Goal: Task Accomplishment & Management: Manage account settings

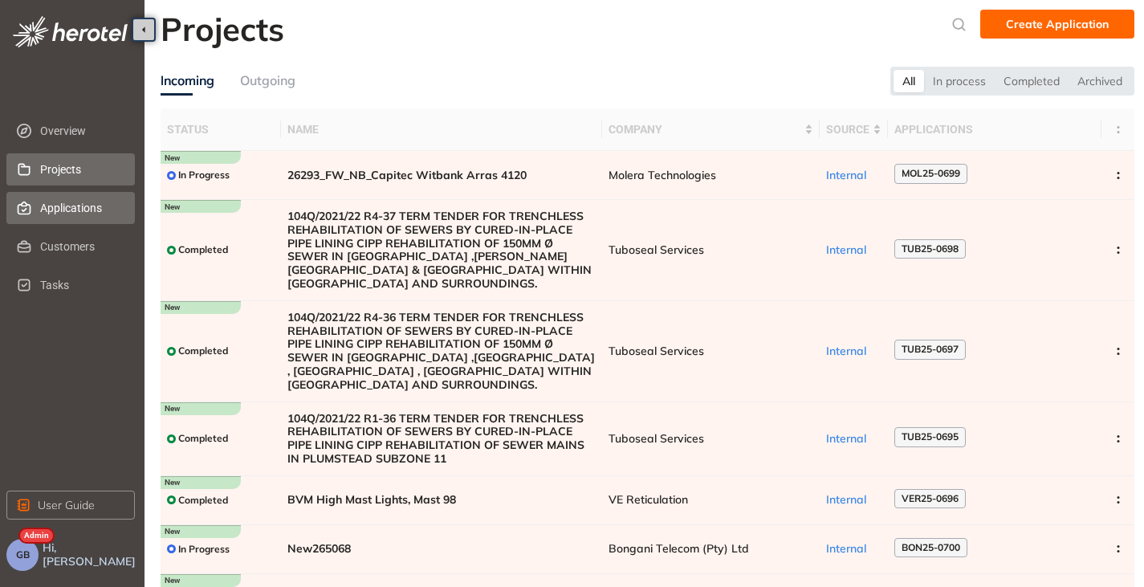
click at [72, 213] on span "Applications" at bounding box center [81, 208] width 82 height 32
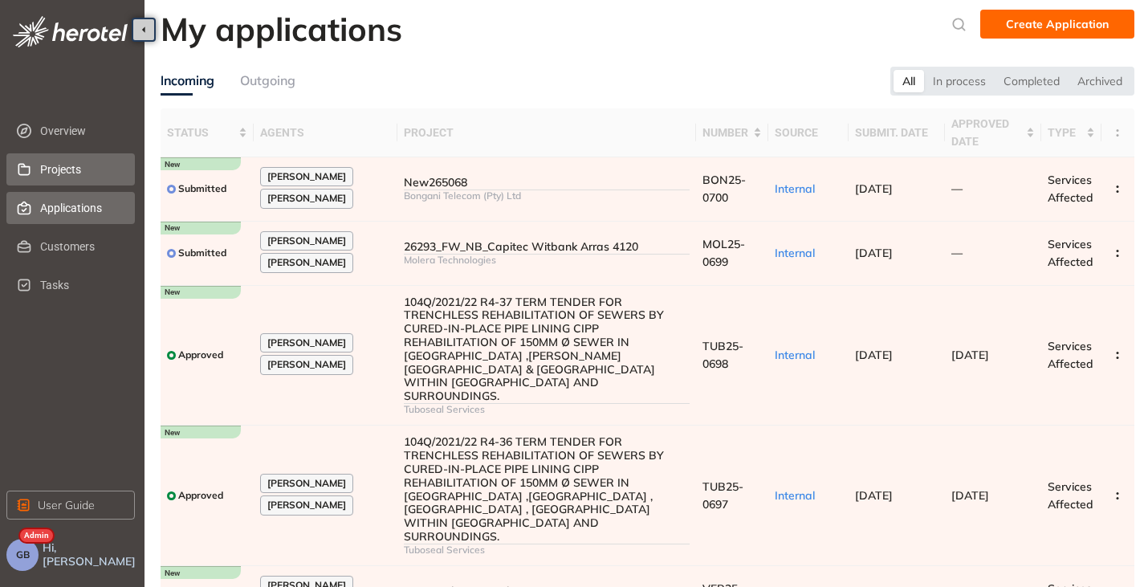
click at [51, 169] on span "Projects" at bounding box center [81, 169] width 82 height 32
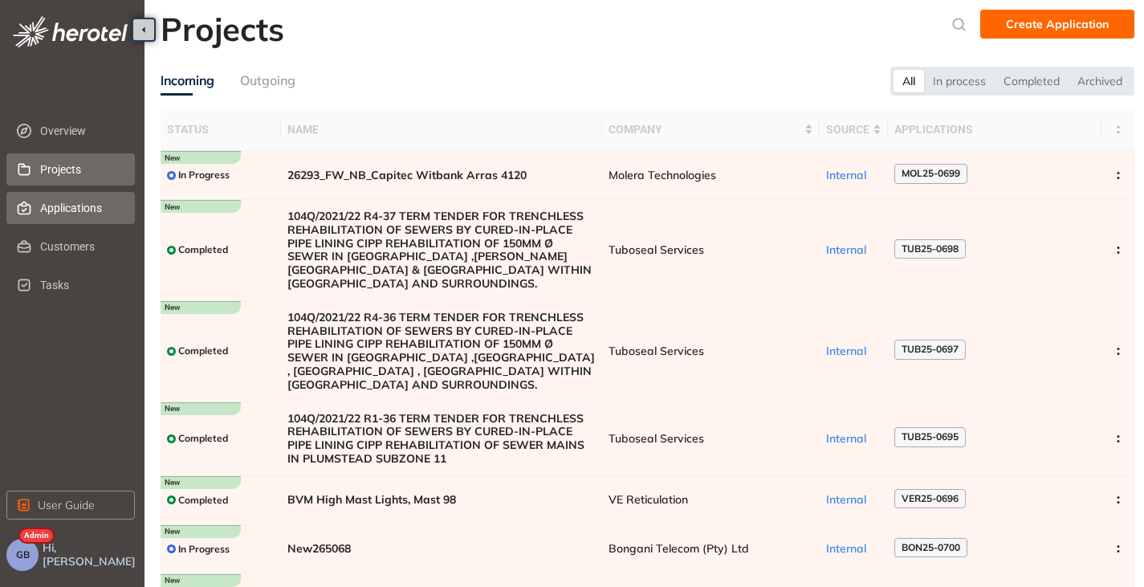
click at [58, 207] on span "Applications" at bounding box center [81, 208] width 82 height 32
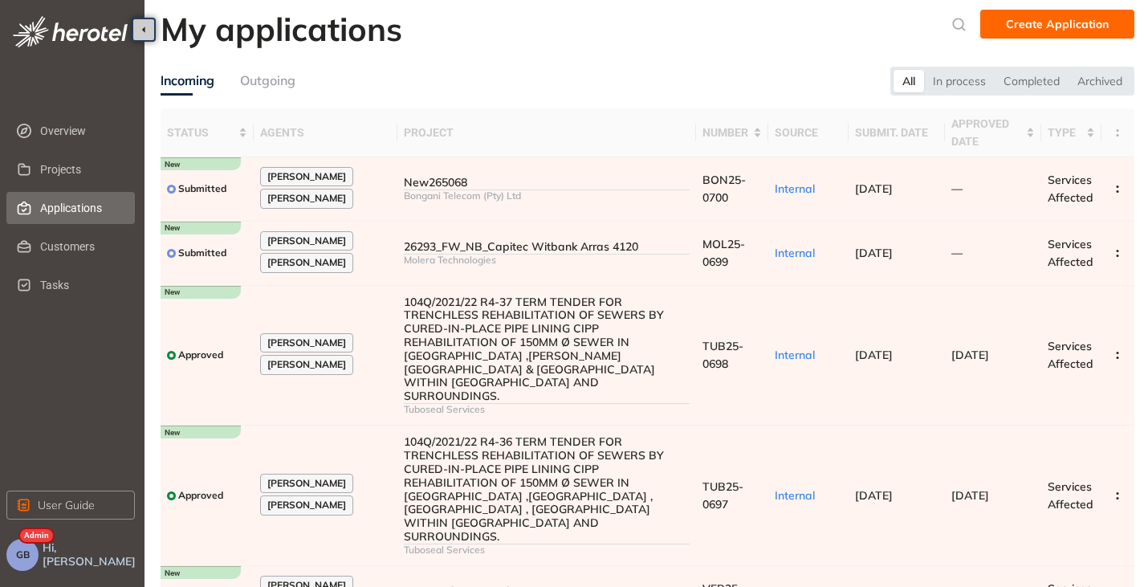
click at [28, 554] on span "GB" at bounding box center [23, 554] width 14 height 11
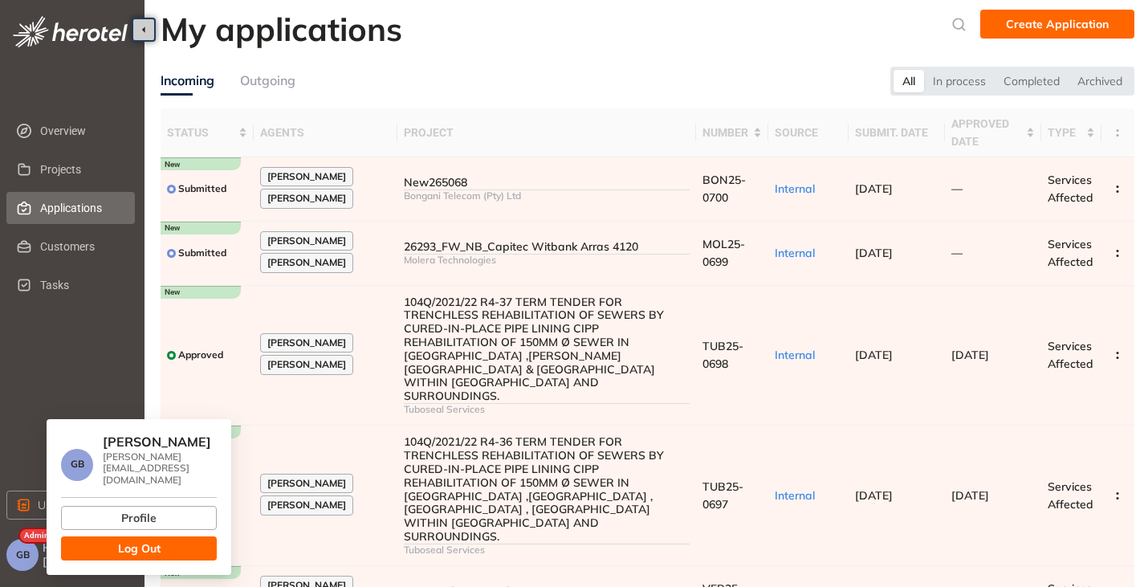
click at [112, 536] on button "Log Out" at bounding box center [139, 548] width 156 height 24
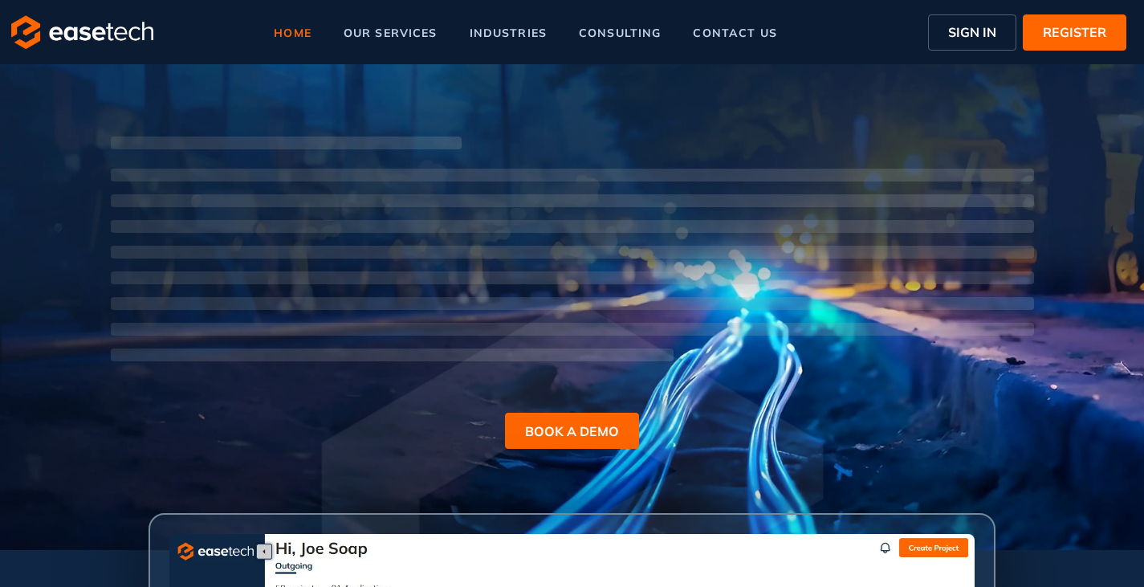
click at [974, 26] on span "SIGN IN" at bounding box center [972, 31] width 48 height 19
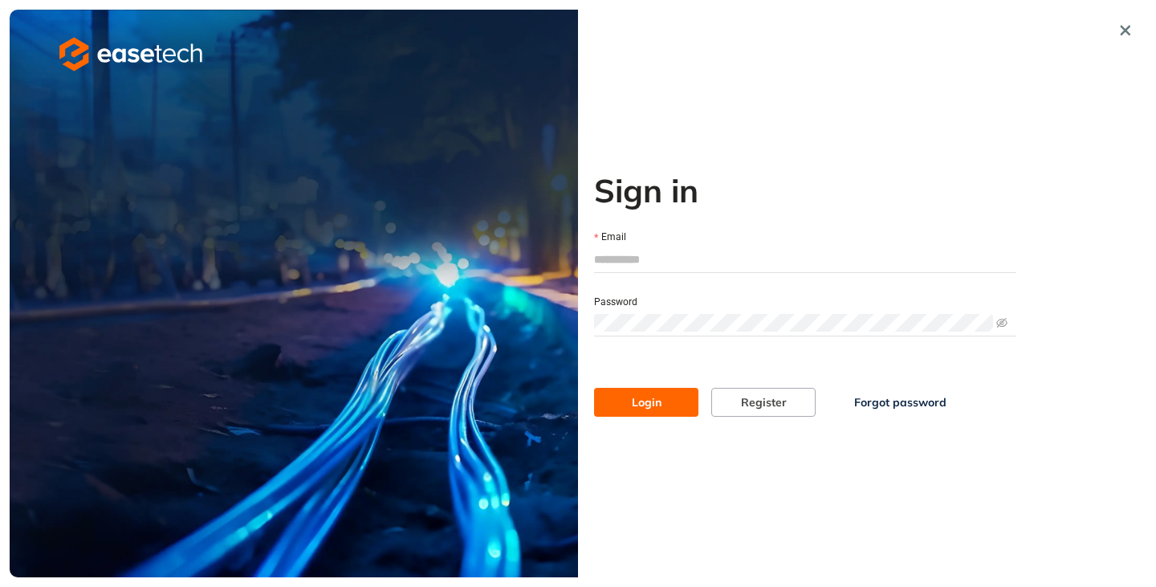
click at [624, 267] on input "Email" at bounding box center [805, 259] width 422 height 24
type input "**********"
click at [670, 393] on button "Login" at bounding box center [646, 402] width 104 height 29
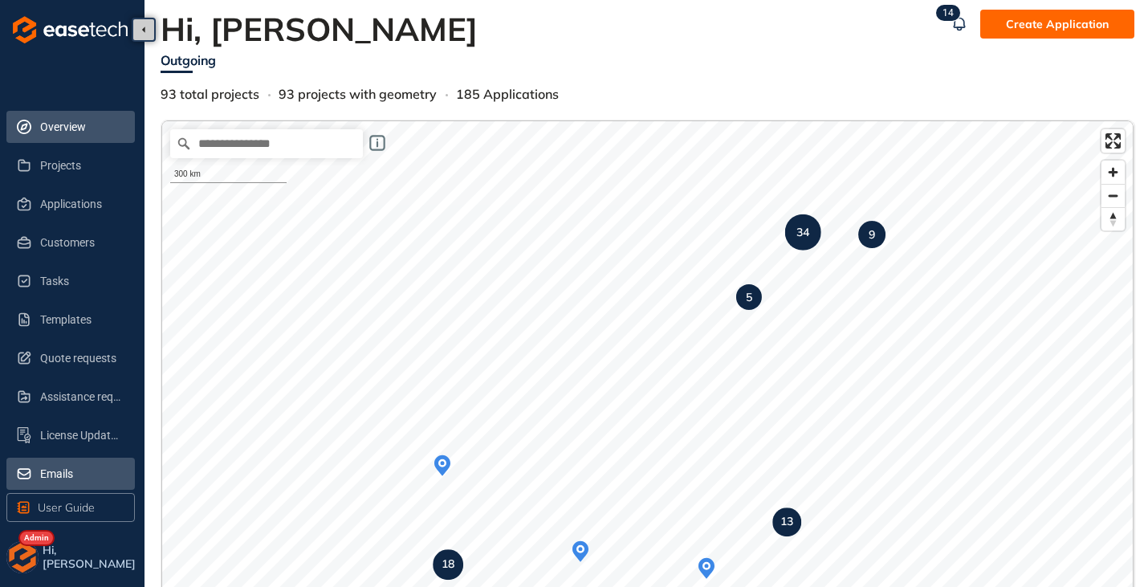
click at [68, 474] on span "Emails" at bounding box center [81, 474] width 82 height 32
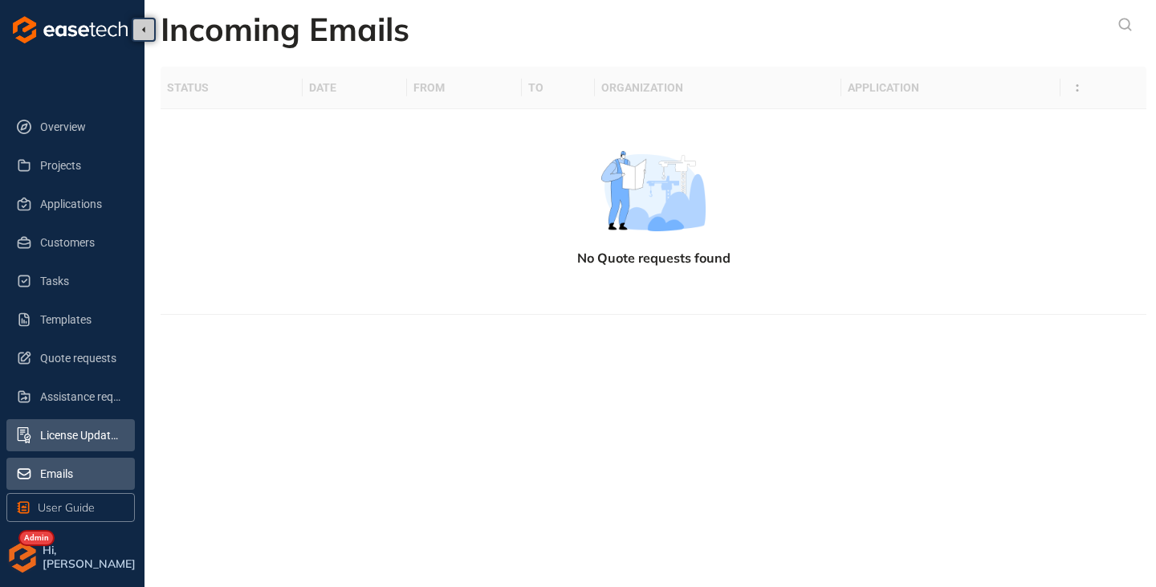
click at [64, 442] on span "License Update Requests" at bounding box center [81, 435] width 82 height 32
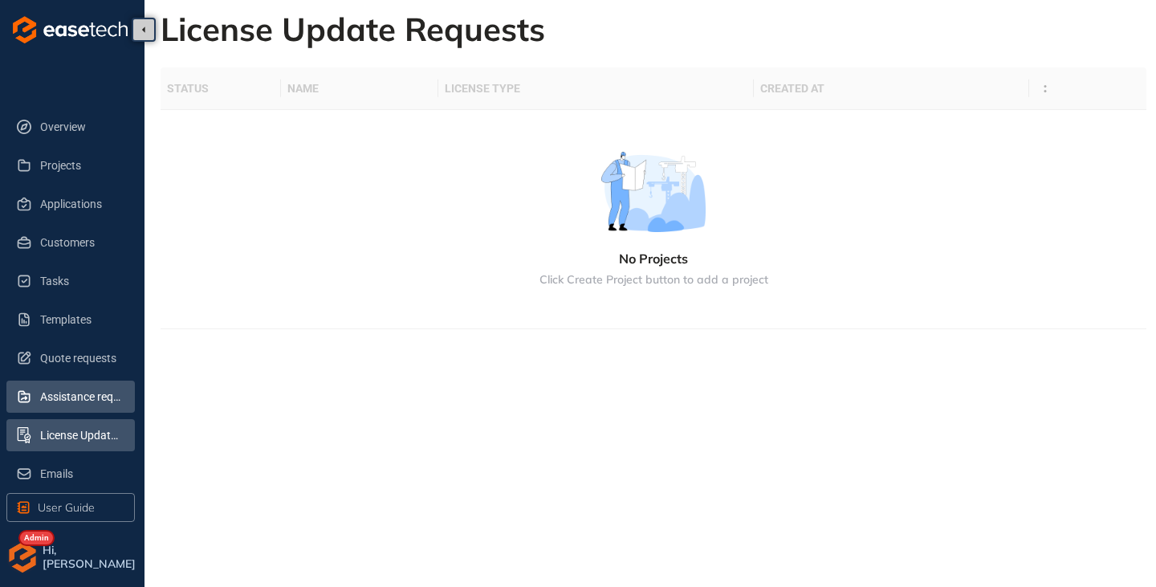
click at [67, 400] on span "Assistance requests" at bounding box center [81, 397] width 82 height 32
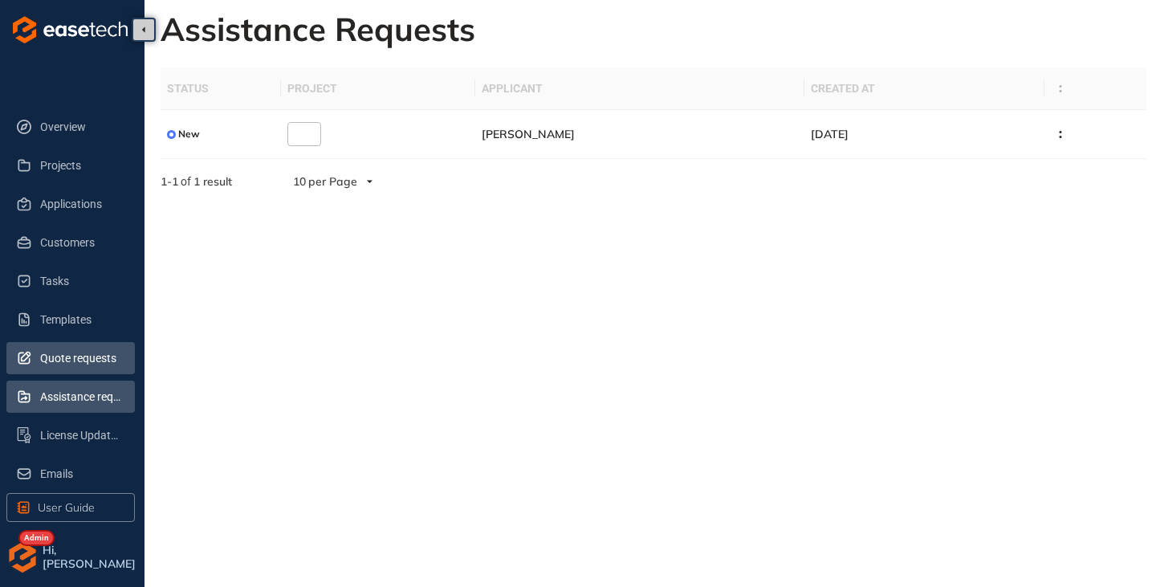
click at [61, 360] on span "Quote requests" at bounding box center [81, 358] width 82 height 32
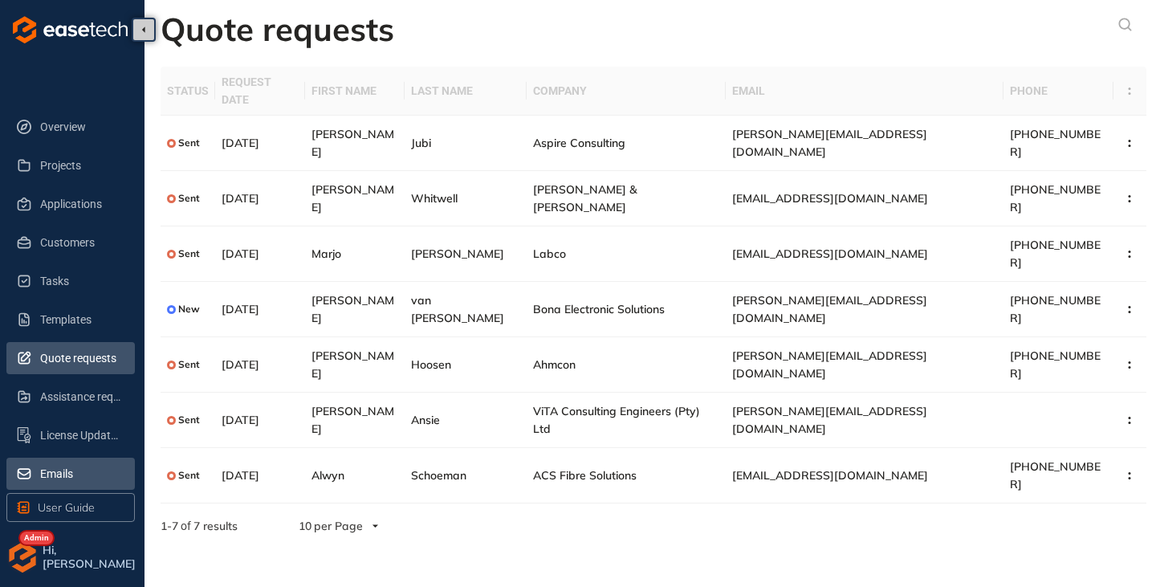
click at [55, 469] on span "Emails" at bounding box center [81, 474] width 82 height 32
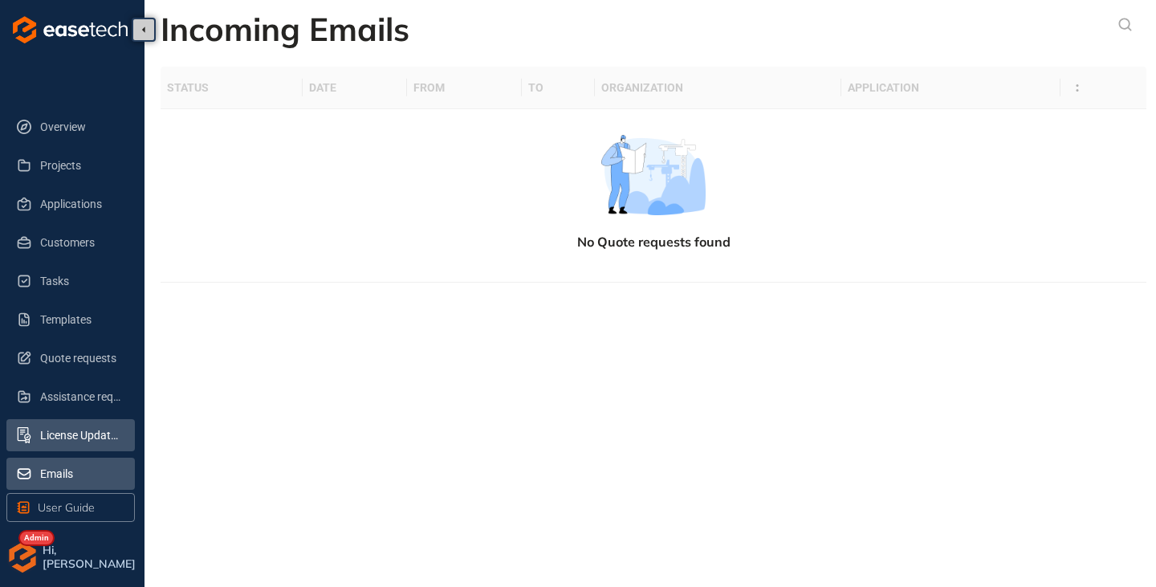
click at [71, 427] on span "License Update Requests" at bounding box center [81, 435] width 82 height 32
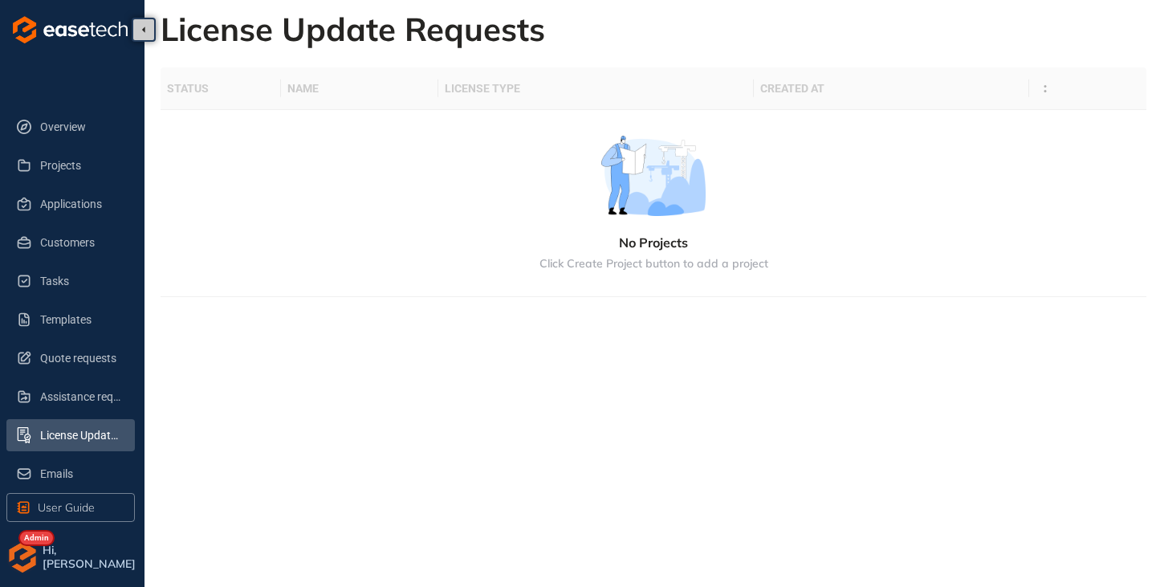
click at [17, 570] on img "button" at bounding box center [22, 557] width 32 height 32
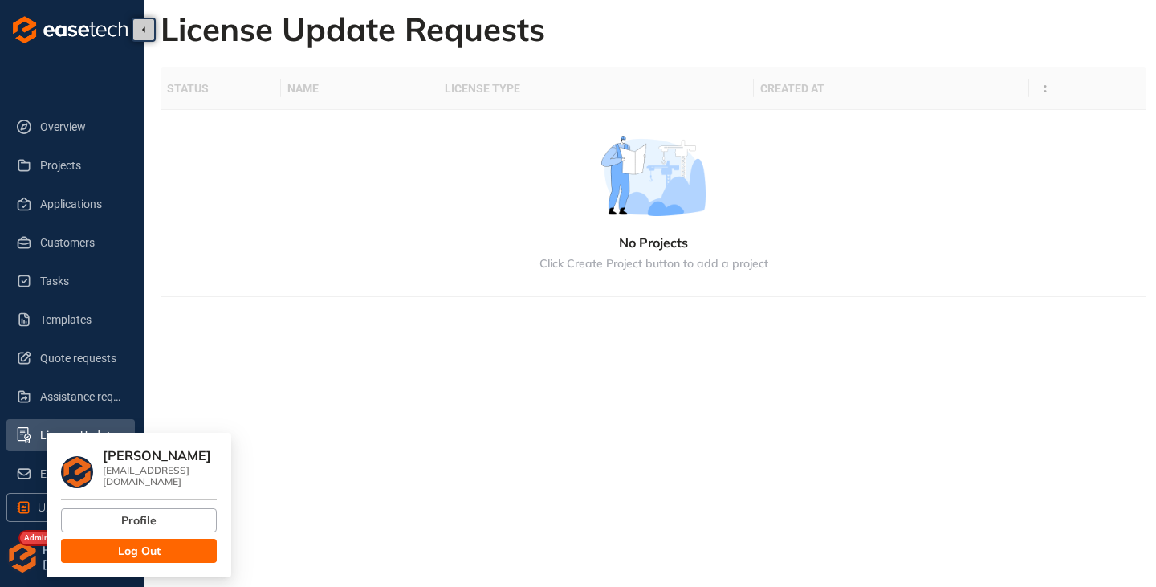
click at [170, 540] on button "Log Out" at bounding box center [139, 551] width 156 height 24
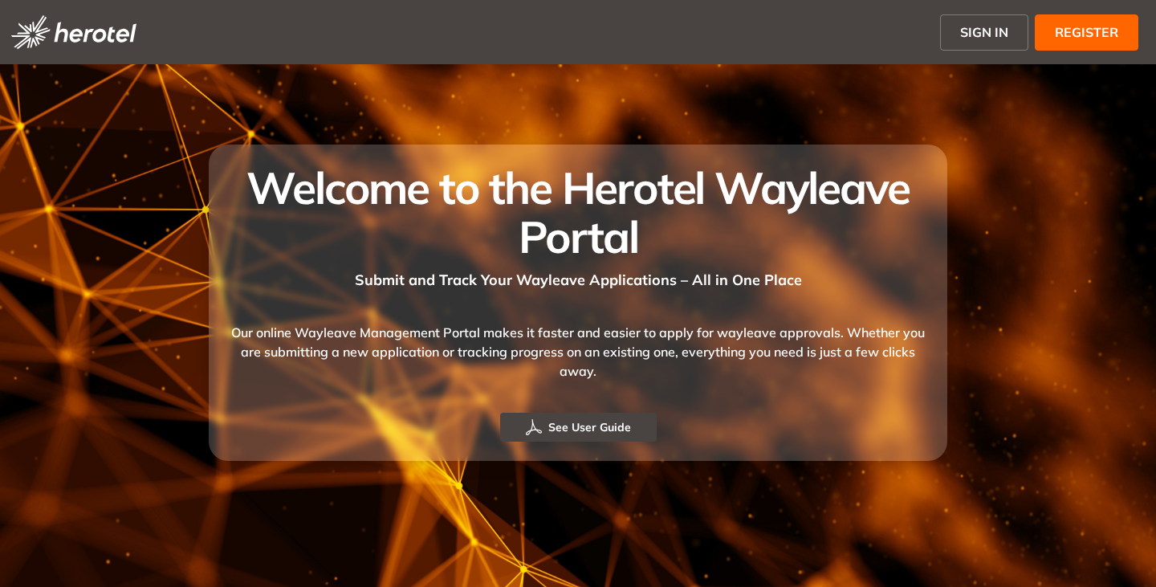
click at [992, 32] on span "SIGN IN" at bounding box center [984, 31] width 48 height 19
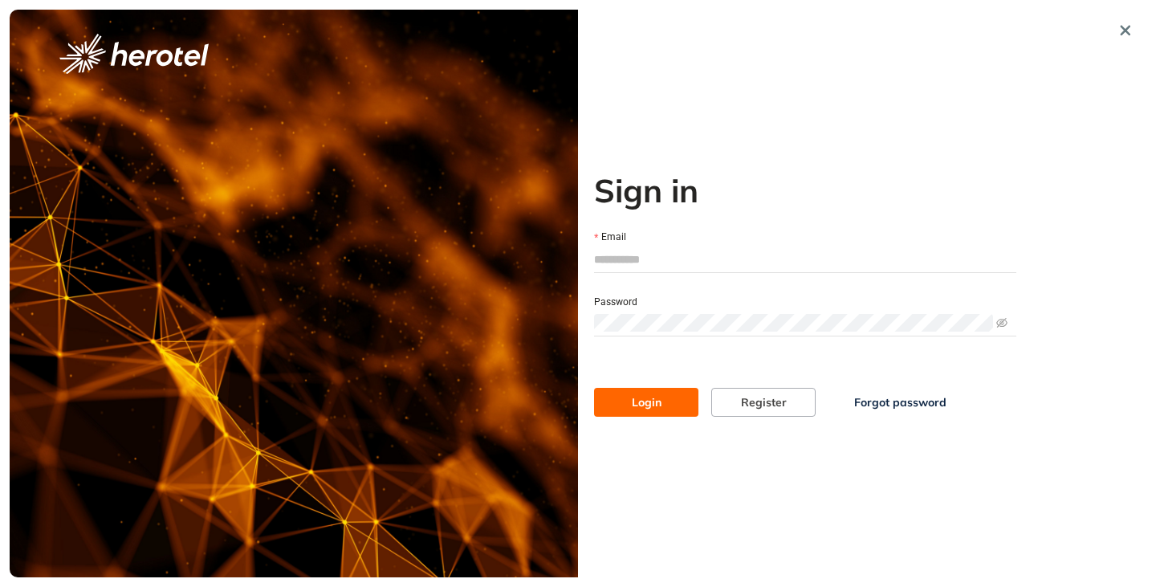
click at [613, 267] on input "Email" at bounding box center [805, 259] width 422 height 24
type input "**********"
click at [594, 388] on button "Login" at bounding box center [646, 402] width 104 height 29
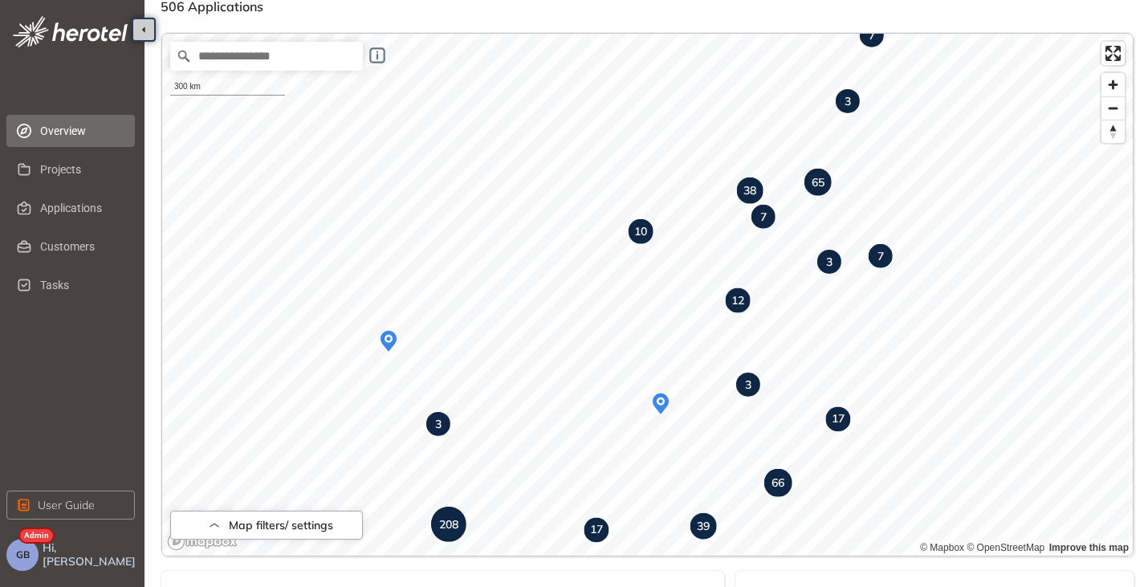
scroll to position [80, 0]
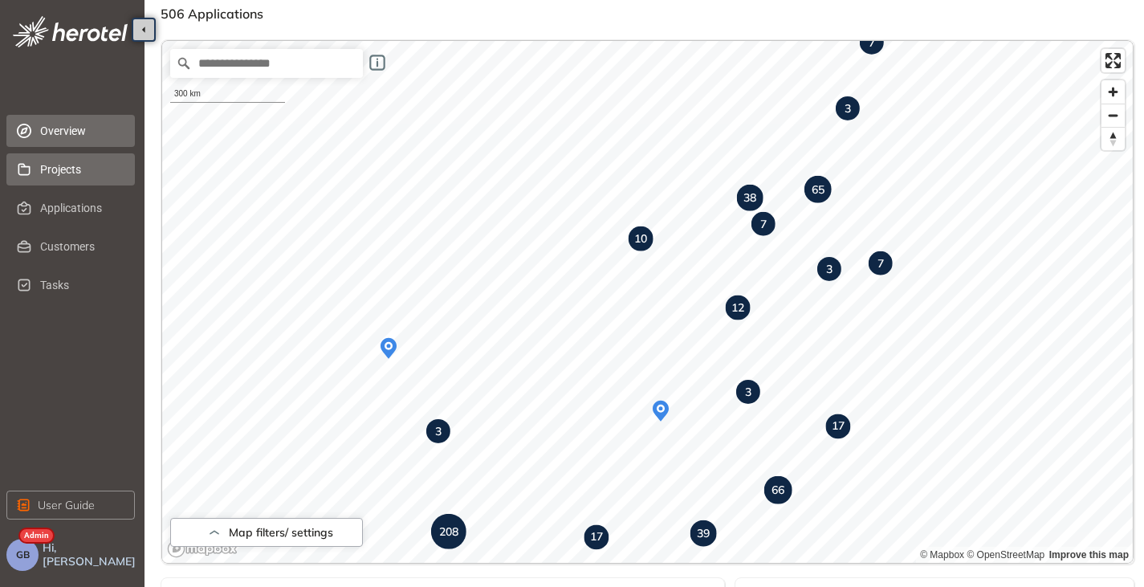
click at [88, 166] on span "Projects" at bounding box center [81, 169] width 82 height 32
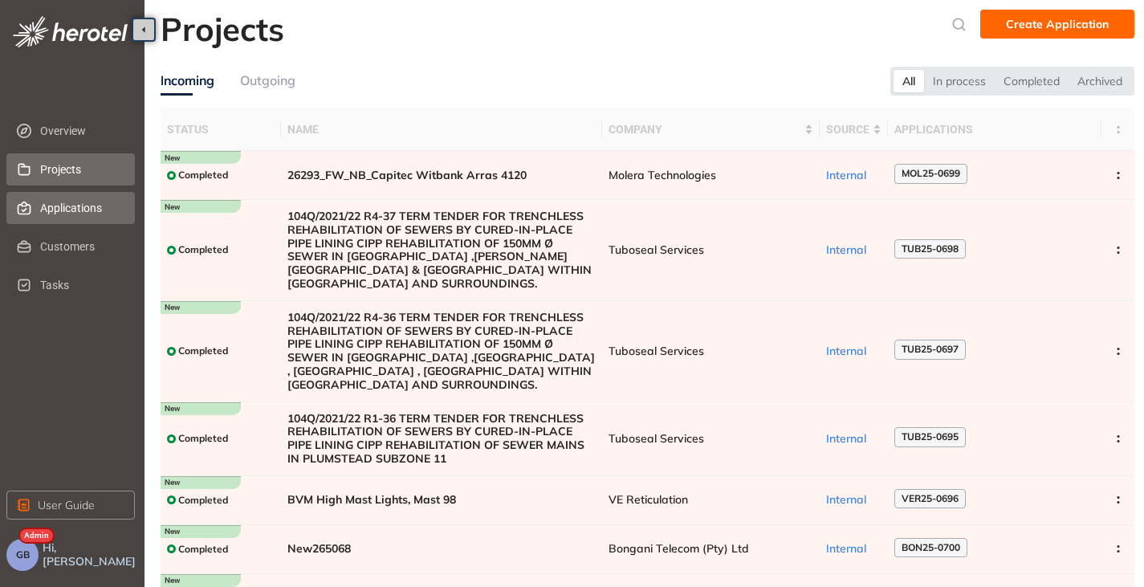
click at [75, 207] on span "Applications" at bounding box center [81, 208] width 82 height 32
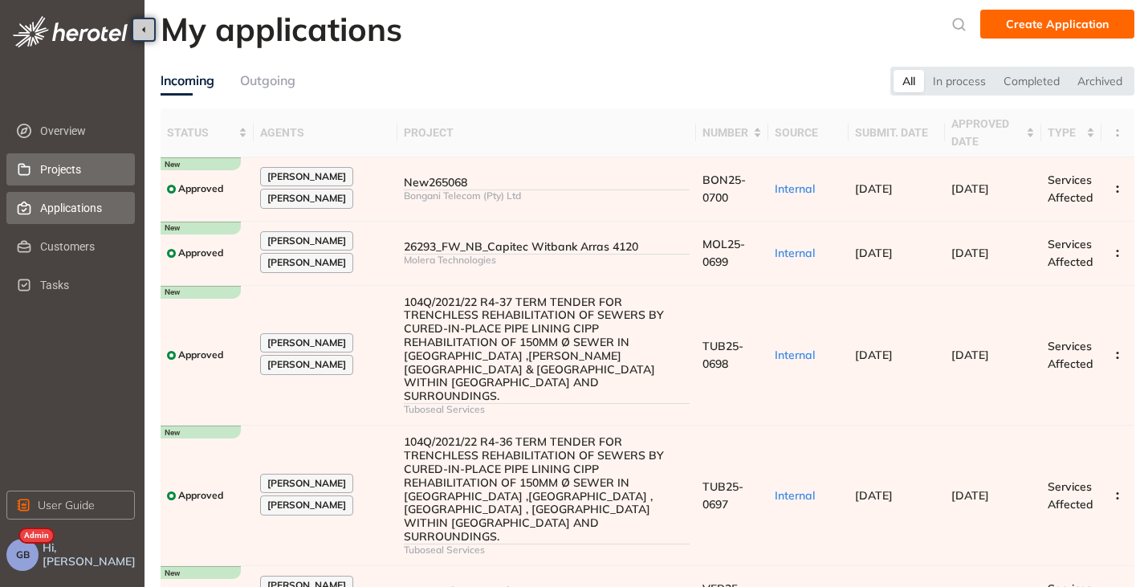
click at [79, 169] on span "Projects" at bounding box center [81, 169] width 82 height 32
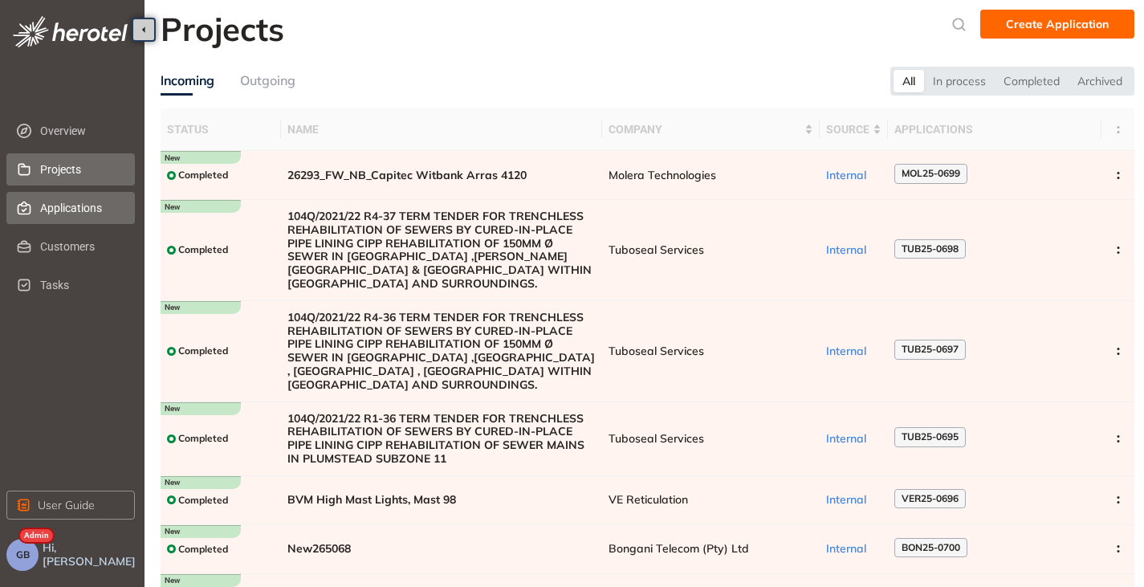
click at [74, 210] on span "Applications" at bounding box center [81, 208] width 82 height 32
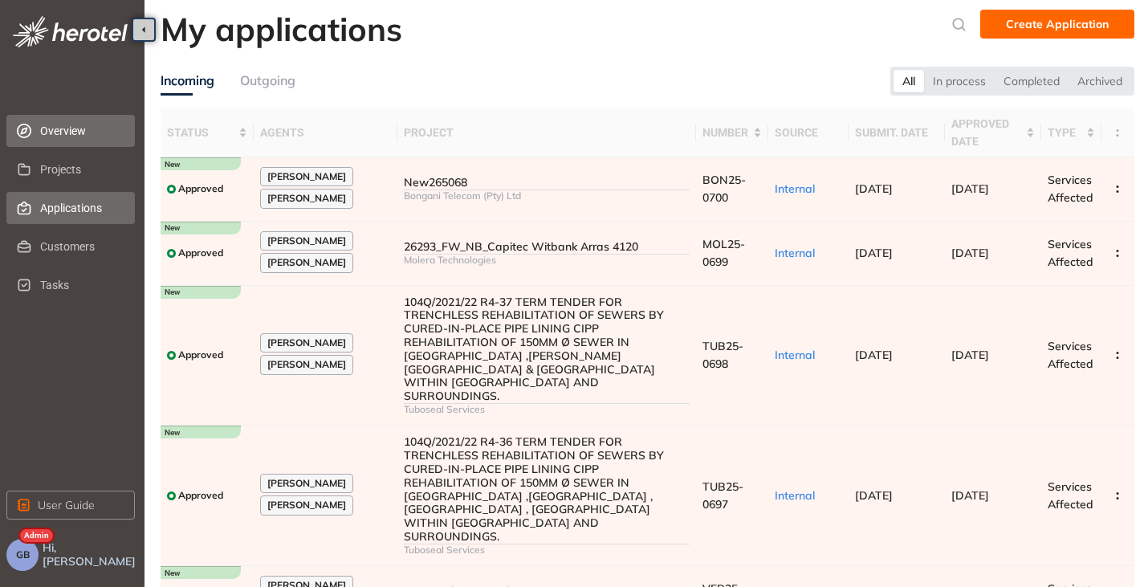
click at [73, 134] on span "Overview" at bounding box center [81, 131] width 82 height 32
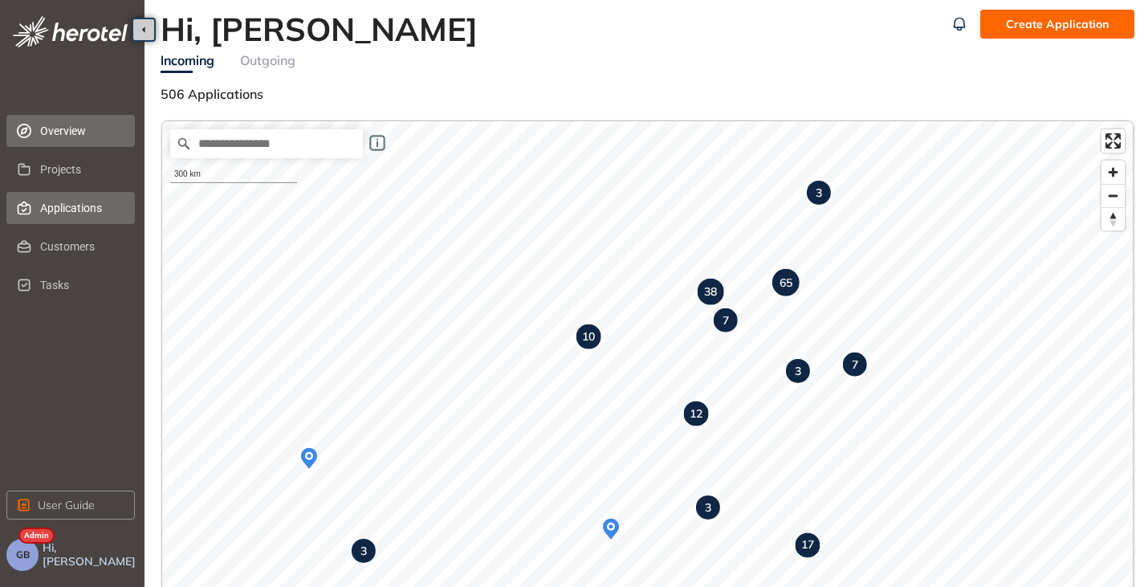
click at [49, 208] on span "Applications" at bounding box center [81, 208] width 82 height 32
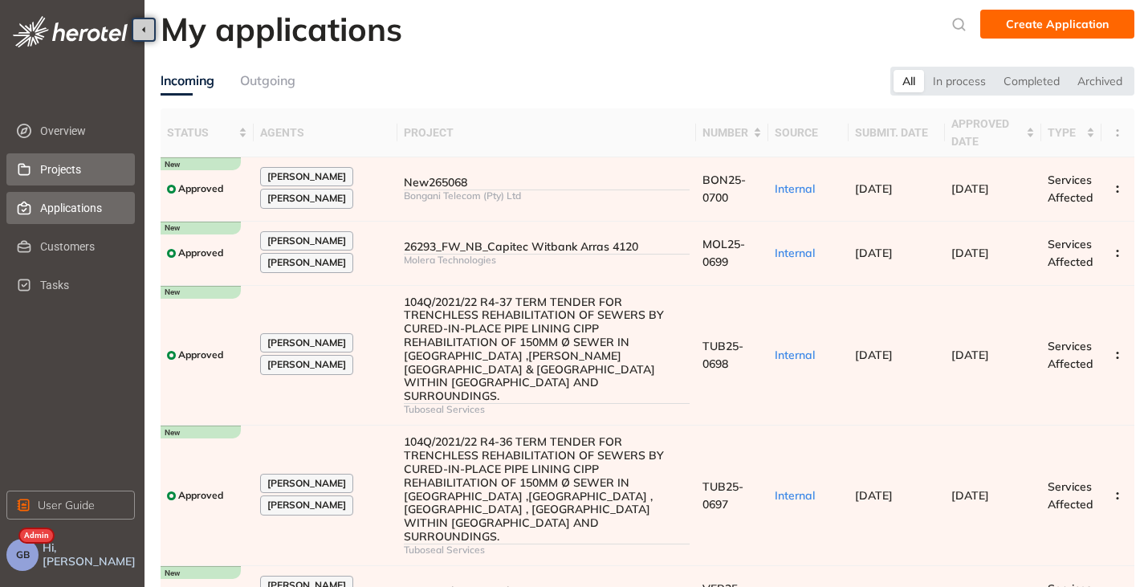
click at [59, 157] on span "Projects" at bounding box center [81, 169] width 82 height 32
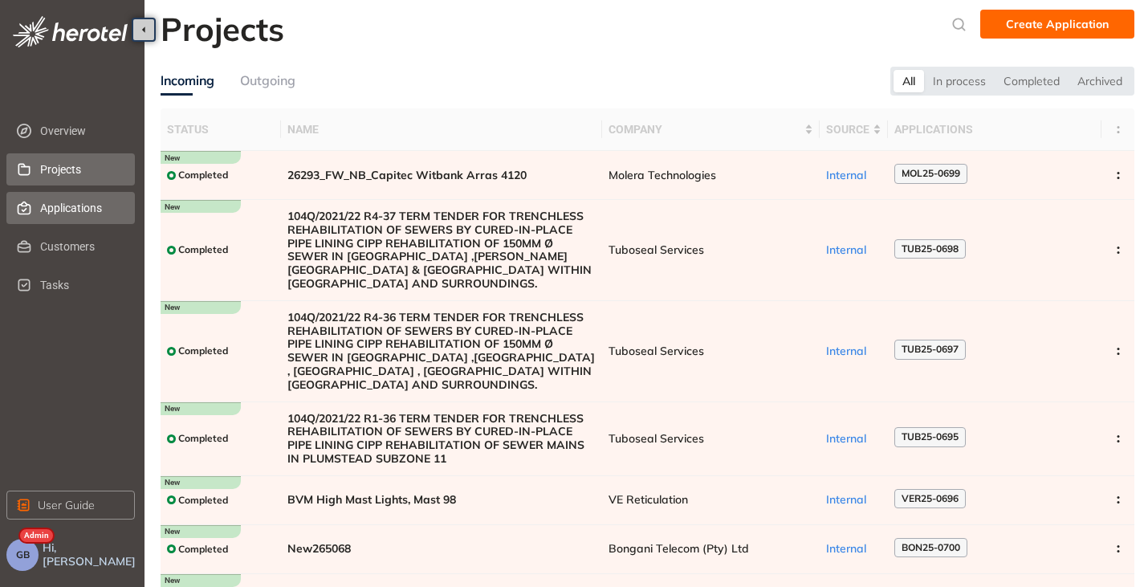
click at [68, 214] on span "Applications" at bounding box center [81, 208] width 82 height 32
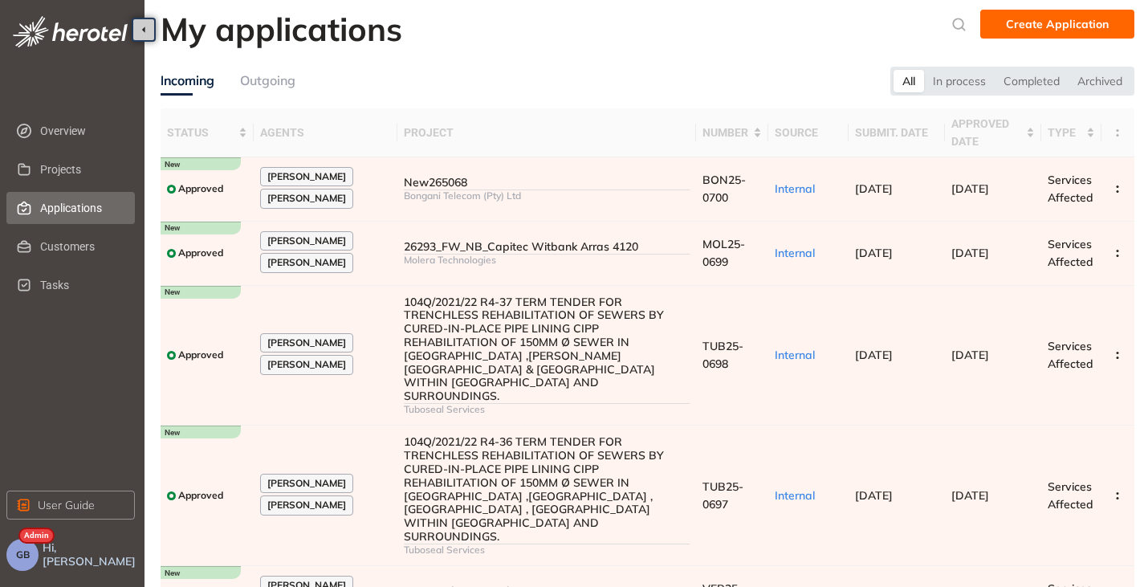
click at [21, 555] on span "GB" at bounding box center [23, 554] width 14 height 11
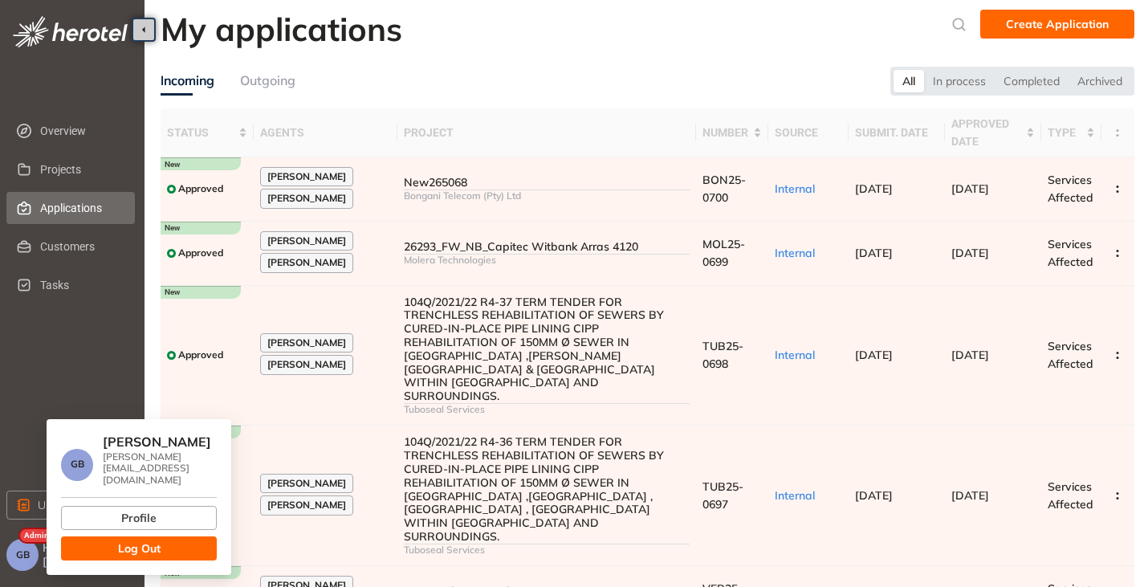
click at [161, 538] on button "Log Out" at bounding box center [139, 548] width 156 height 24
